Goal: Task Accomplishment & Management: Use online tool/utility

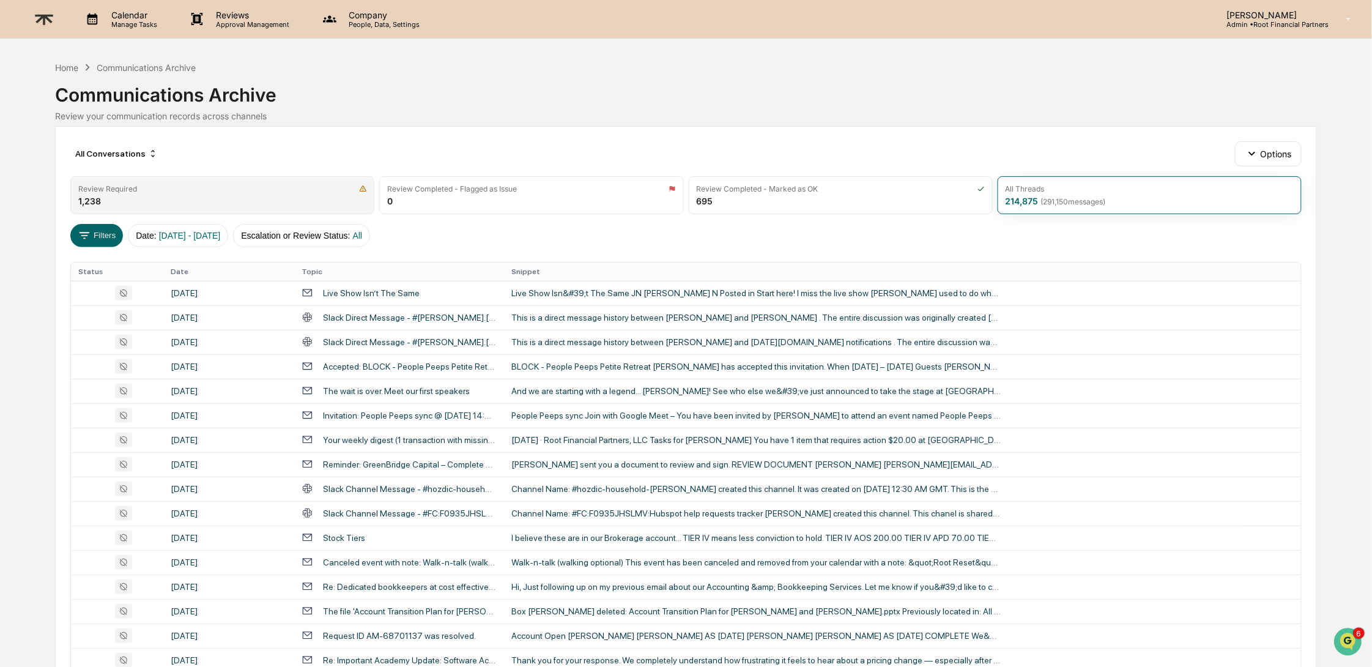
click at [166, 194] on div "Review Required 1,238" at bounding box center [222, 195] width 304 height 38
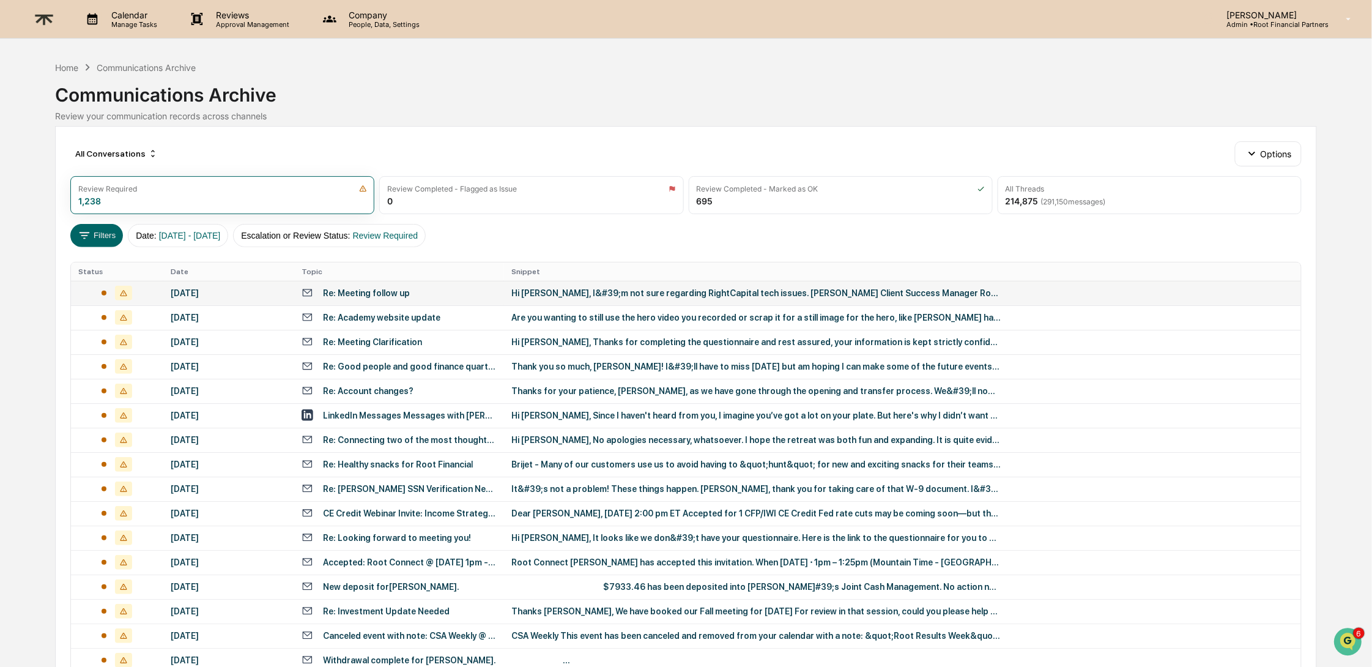
click at [612, 294] on div "Hi [PERSON_NAME], I&#39;m not sure regarding RightCapital tech issues. [PERSON_…" at bounding box center [755, 293] width 489 height 10
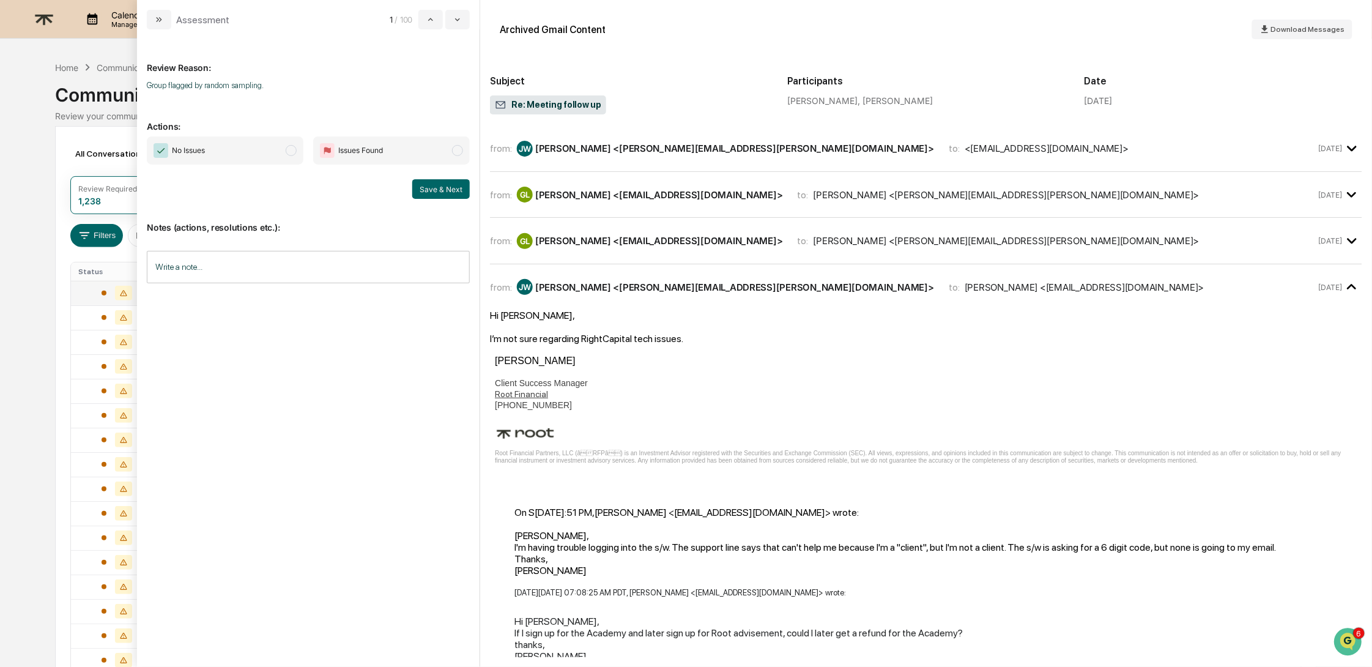
click at [254, 157] on span "No Issues" at bounding box center [225, 150] width 157 height 28
click at [428, 188] on button "Save & Next" at bounding box center [440, 189] width 57 height 20
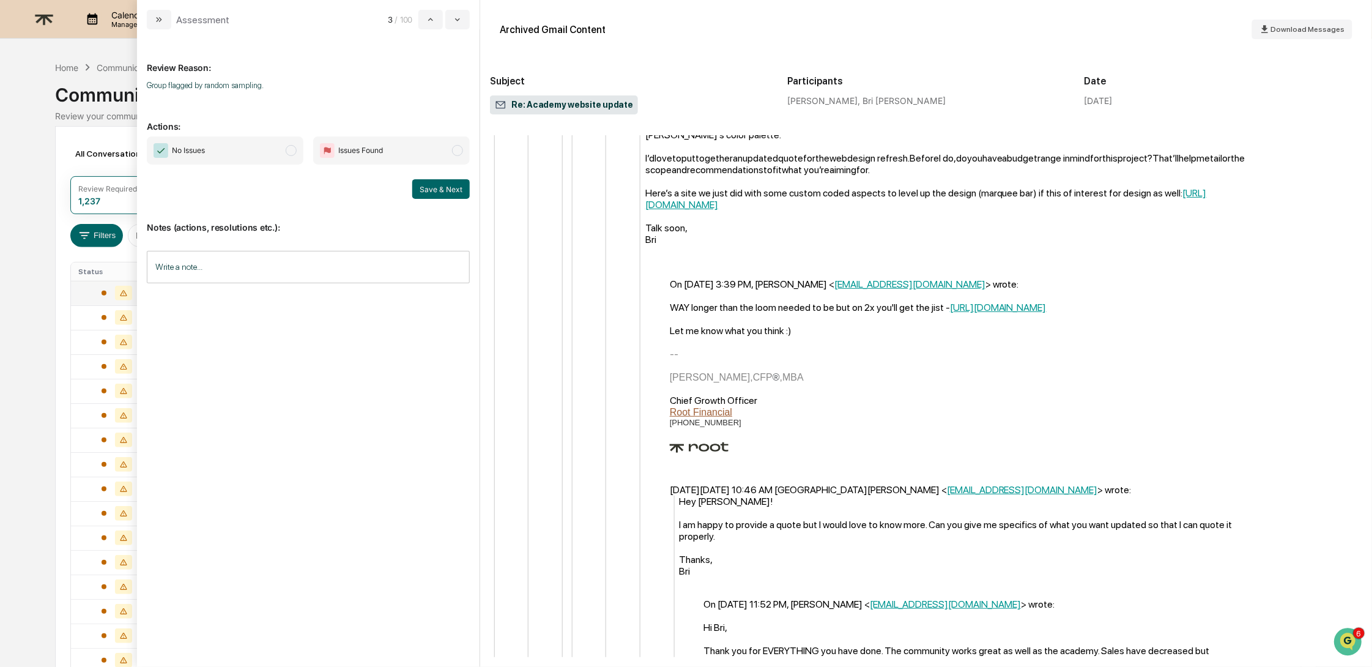
scroll to position [2842, 0]
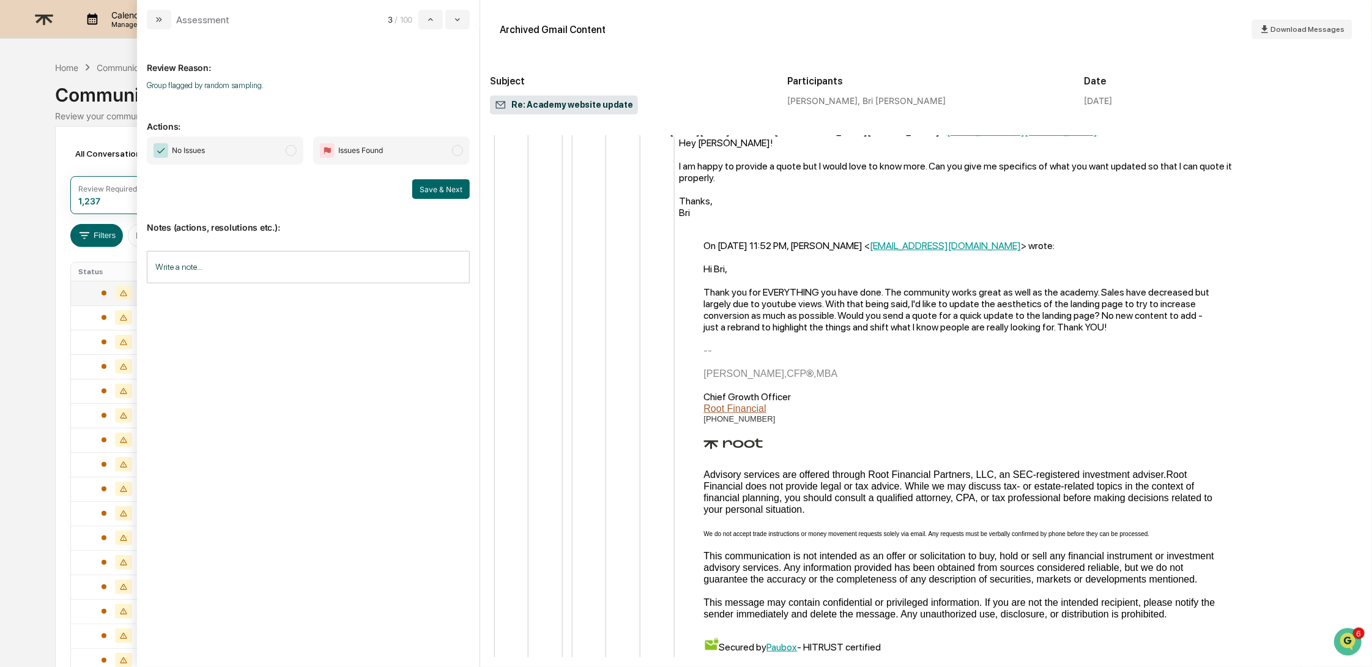
click at [286, 150] on span "modal" at bounding box center [291, 150] width 11 height 11
click at [429, 192] on button "Save & Next" at bounding box center [440, 189] width 57 height 20
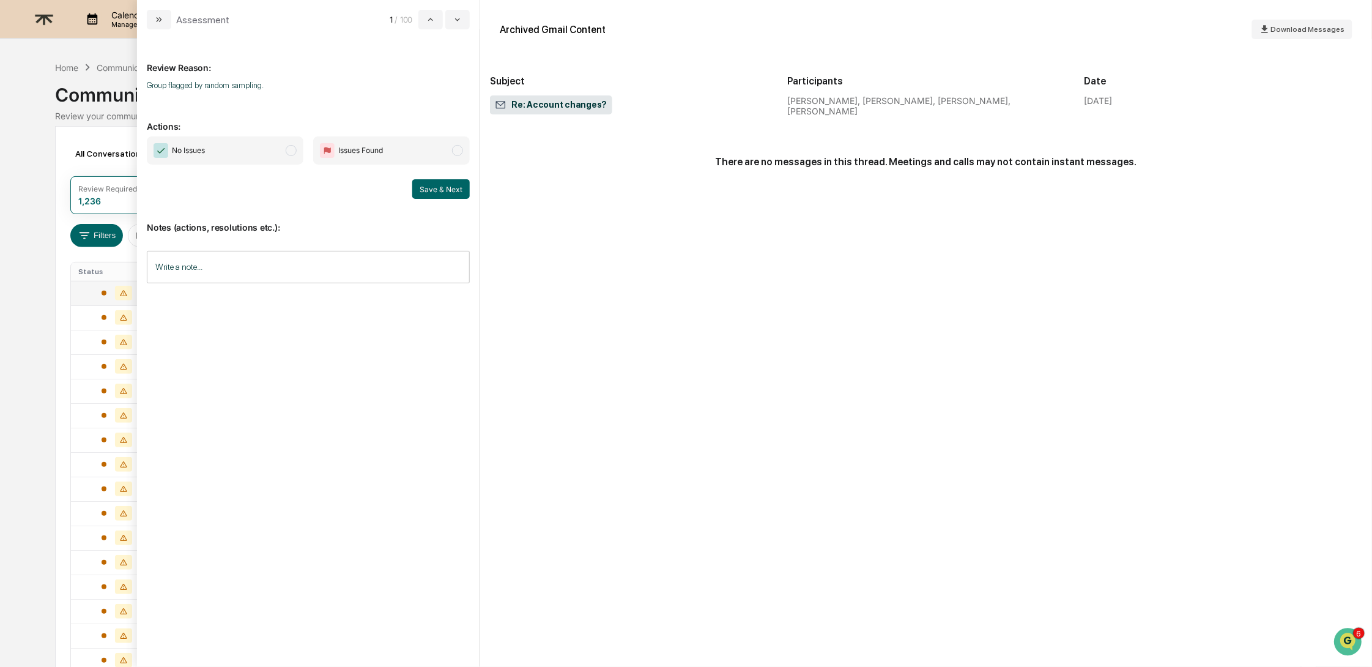
click at [254, 154] on span "No Issues" at bounding box center [225, 150] width 157 height 28
click at [413, 184] on button "Save & Next" at bounding box center [440, 189] width 57 height 20
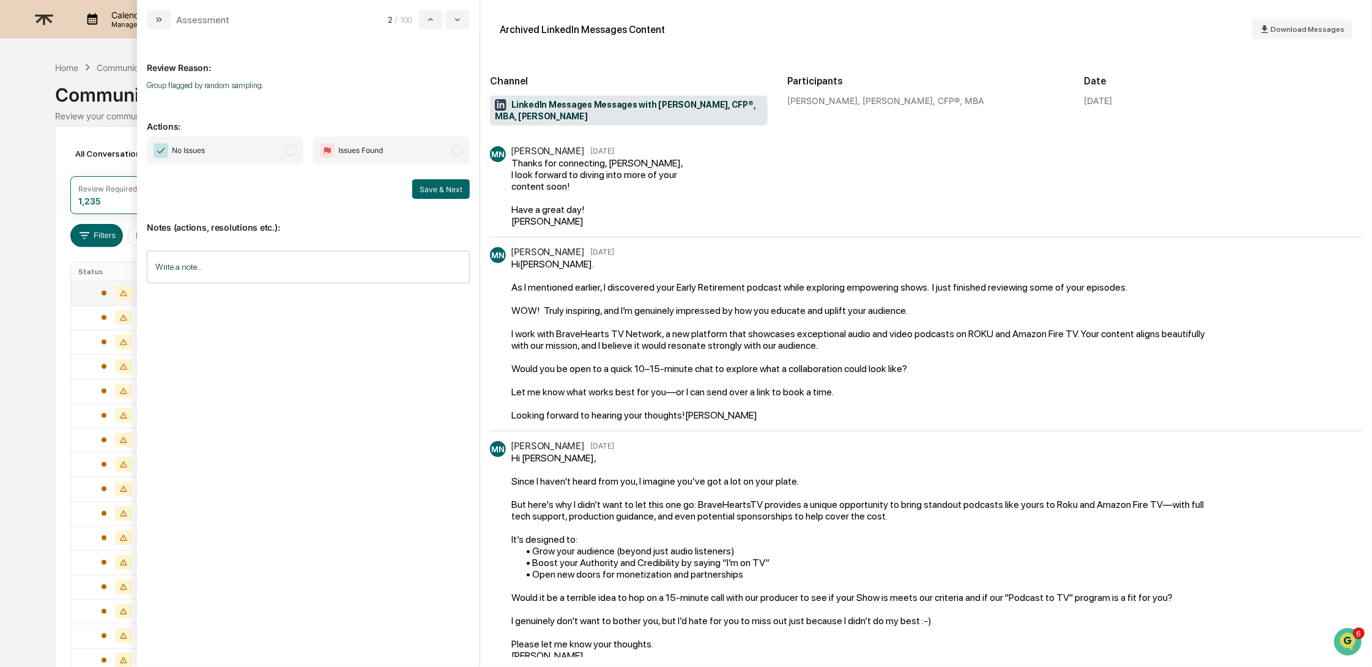
click at [251, 160] on span "No Issues" at bounding box center [225, 150] width 157 height 28
click at [453, 192] on button "Save & Next" at bounding box center [440, 189] width 57 height 20
